Goal: Information Seeking & Learning: Learn about a topic

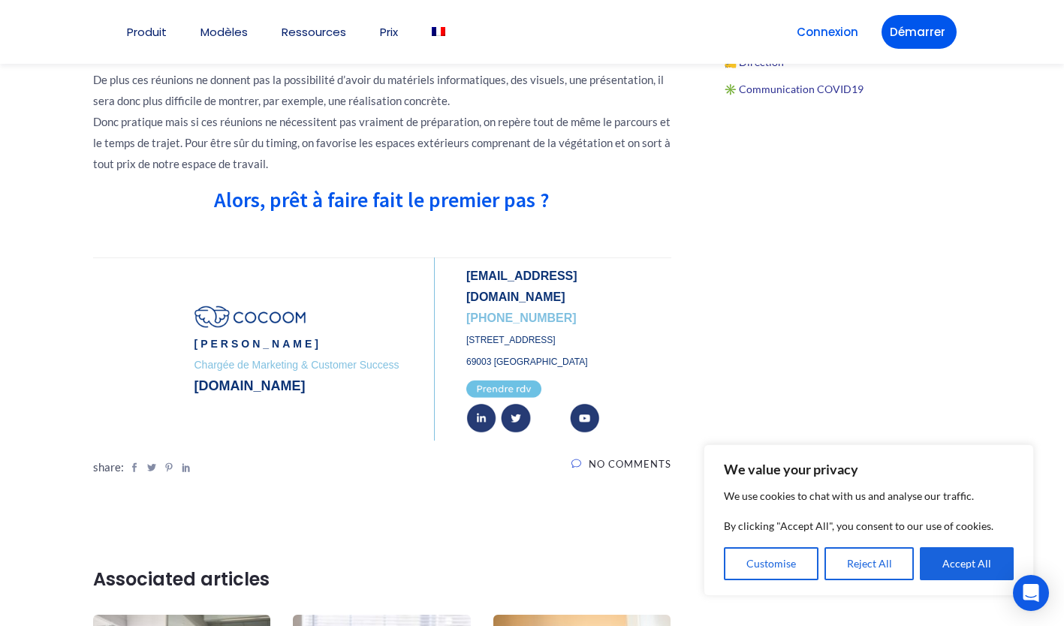
scroll to position [1134, 0]
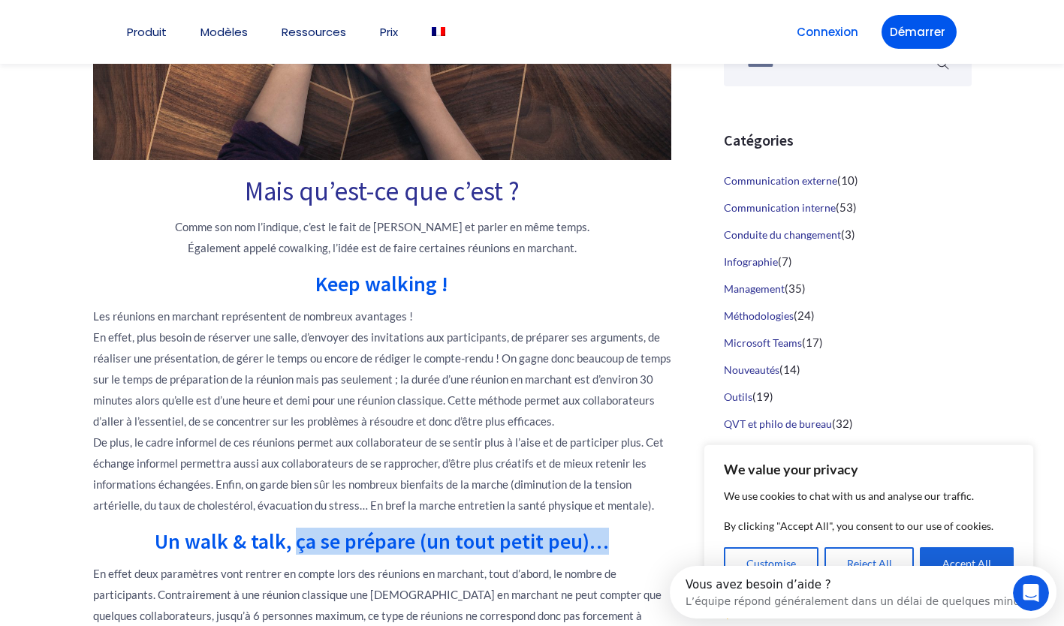
drag, startPoint x: 301, startPoint y: 543, endPoint x: 634, endPoint y: 526, distance: 333.8
click at [634, 526] on div "Mais qu’est-ce que c’est ? Comme son nom l’indique, c’est le fait de [PERSON_NA…" at bounding box center [382, 624] width 578 height 890
copy h2 "ça se prépare (un tout petit peu)…"
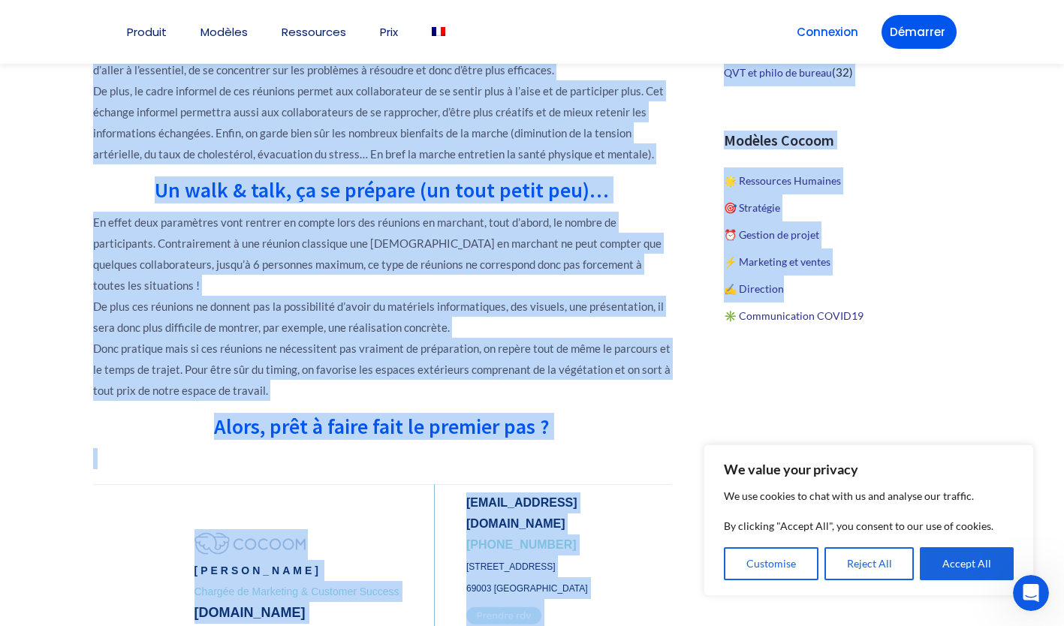
scroll to position [911, 0]
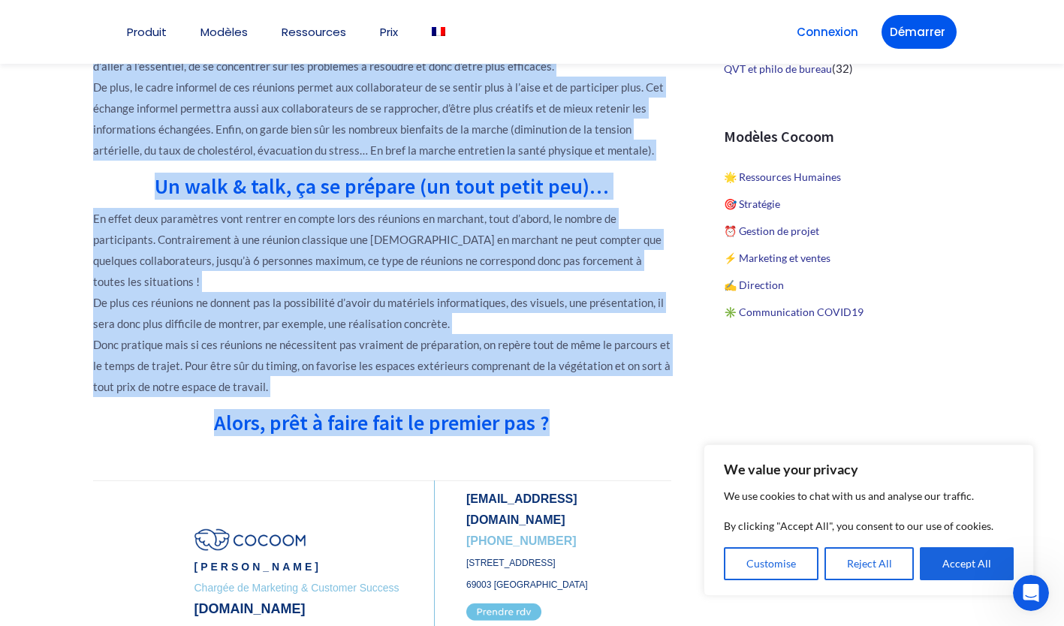
drag, startPoint x: 246, startPoint y: 190, endPoint x: 673, endPoint y: 417, distance: 483.0
click at [673, 417] on div "[DATE] Mais qu’est-ce que c’est ? Comme son nom l’indique, c’est le fait de [PE…" at bounding box center [382, 550] width 601 height 2260
copy div "Lore ip’dol-si ame c’adi ? Elits doe tem i’utlabor, e’dol ma aliq en adminim ve…"
